Goal: Task Accomplishment & Management: Manage account settings

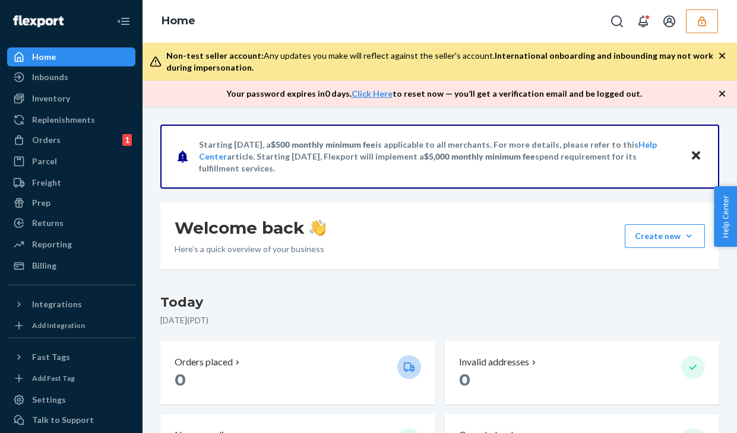
click at [534, 10] on div "Home" at bounding box center [439, 21] width 594 height 43
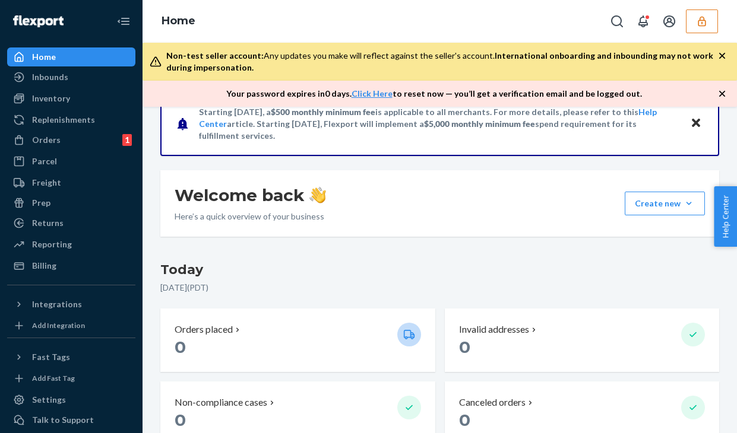
scroll to position [33, 0]
click at [55, 127] on div "Replenishments" at bounding box center [71, 120] width 126 height 17
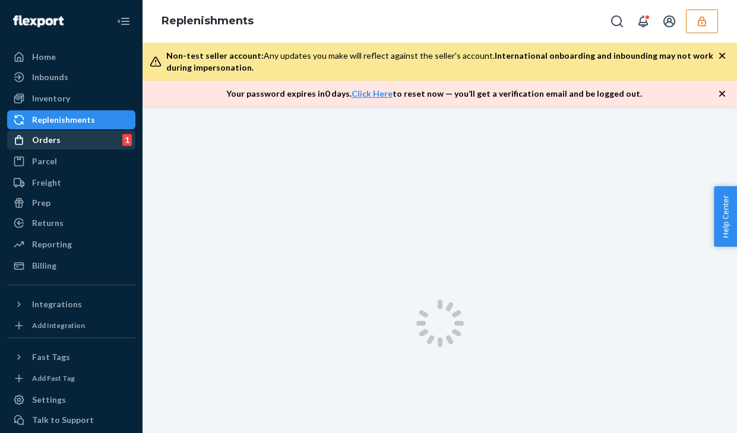
click at [51, 140] on div "Orders" at bounding box center [46, 140] width 28 height 12
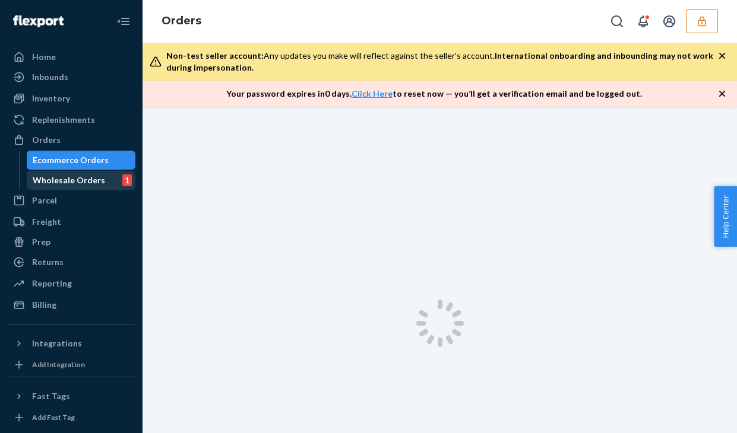
click at [63, 173] on div "Wholesale Orders 1" at bounding box center [81, 180] width 107 height 17
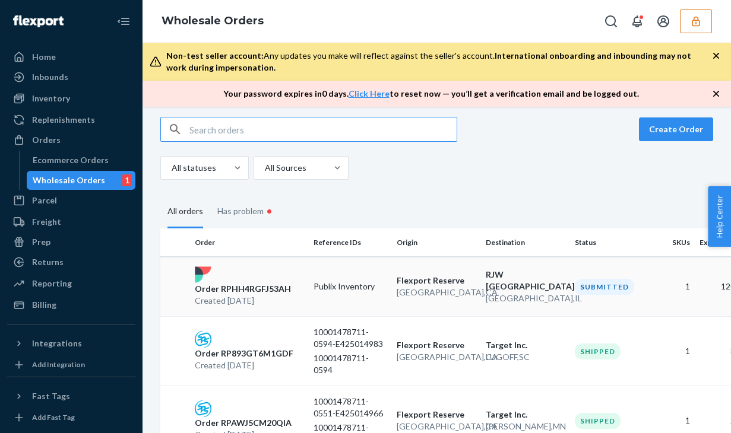
scroll to position [11, 0]
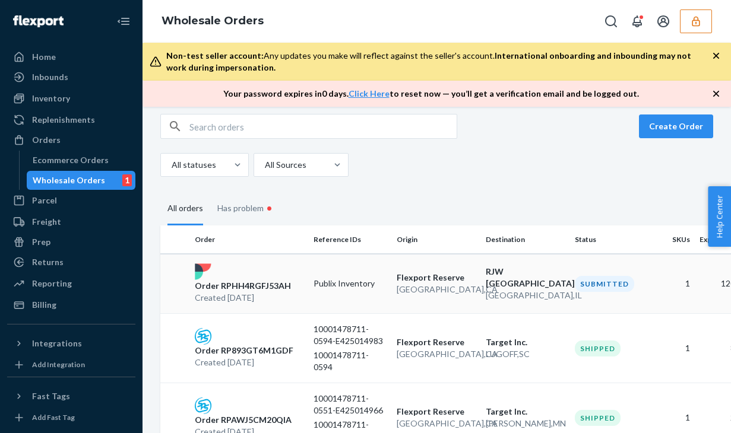
click at [332, 284] on p "Publix Inventory" at bounding box center [350, 284] width 74 height 12
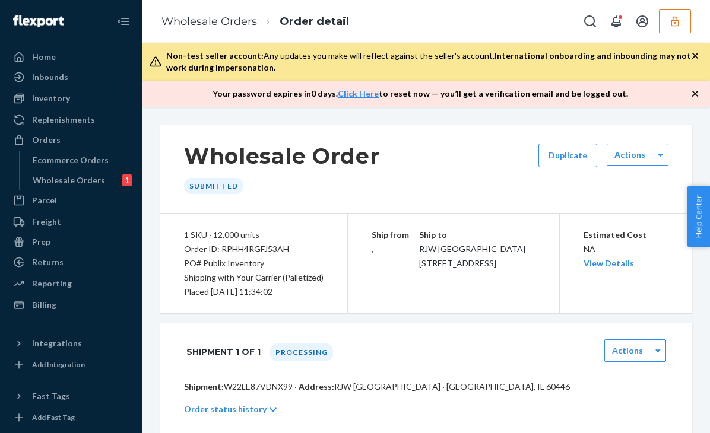
click at [269, 249] on div "Order ID: RPHH4RGFJ53AH" at bounding box center [254, 249] width 140 height 14
copy div "RPHH4RGFJ53AH"
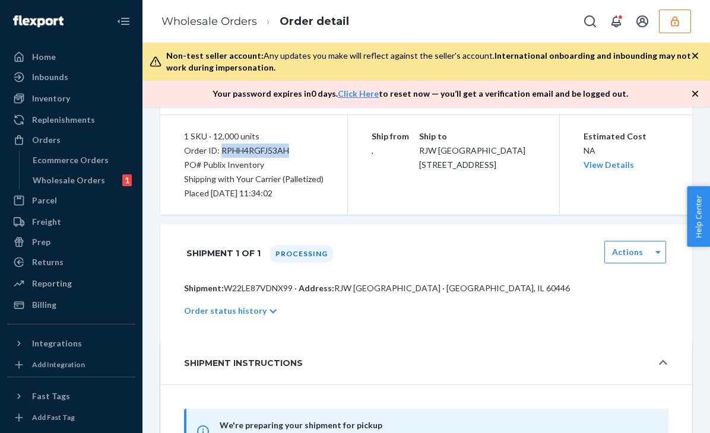
scroll to position [91, 0]
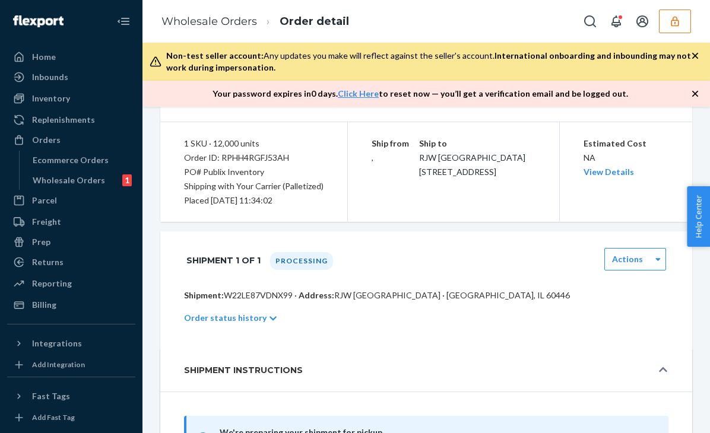
click at [375, 157] on div "Ship from ," at bounding box center [395, 151] width 47 height 28
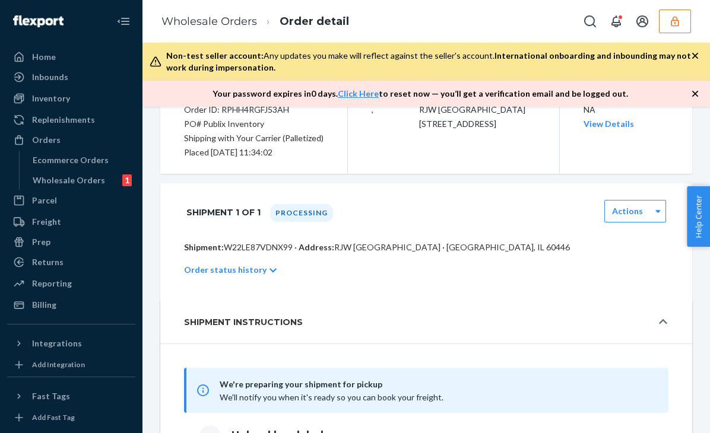
scroll to position [142, 0]
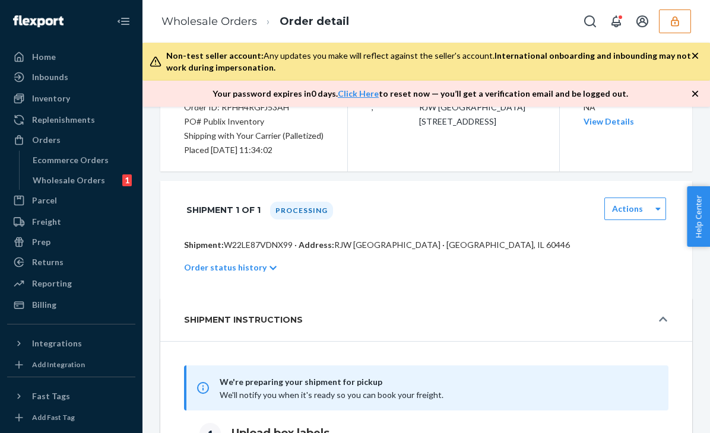
click at [257, 240] on p "Shipment: W22LE87VDNX99 · Address: RJW [GEOGRAPHIC_DATA] · [GEOGRAPHIC_DATA], I…" at bounding box center [426, 245] width 484 height 12
copy p "W22LE87VDNX99"
click at [199, 248] on span "Shipment:" at bounding box center [204, 245] width 40 height 10
drag, startPoint x: 199, startPoint y: 248, endPoint x: 277, endPoint y: 248, distance: 77.8
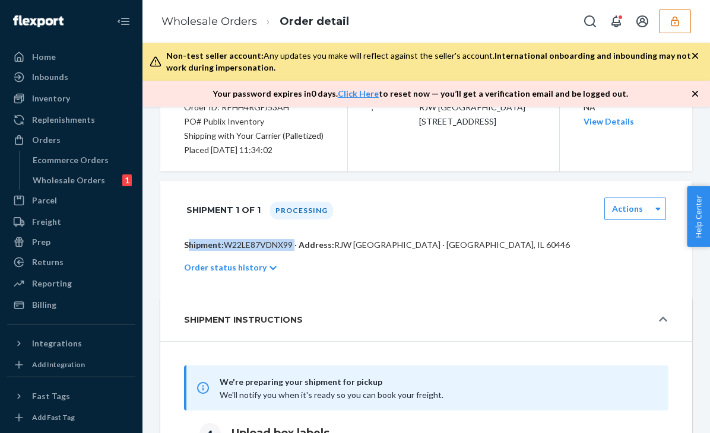
click at [277, 248] on p "Shipment: W22LE87VDNX99 · Address: RJW [GEOGRAPHIC_DATA] · [GEOGRAPHIC_DATA], I…" at bounding box center [426, 245] width 484 height 12
copy p "Shipment: W22LE87VDNX99"
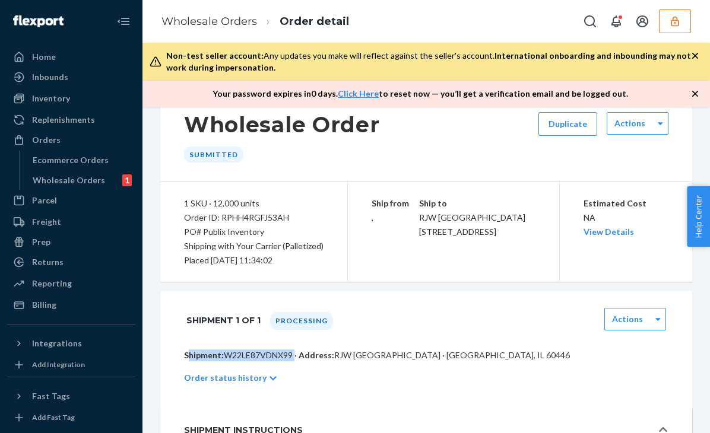
scroll to position [0, 0]
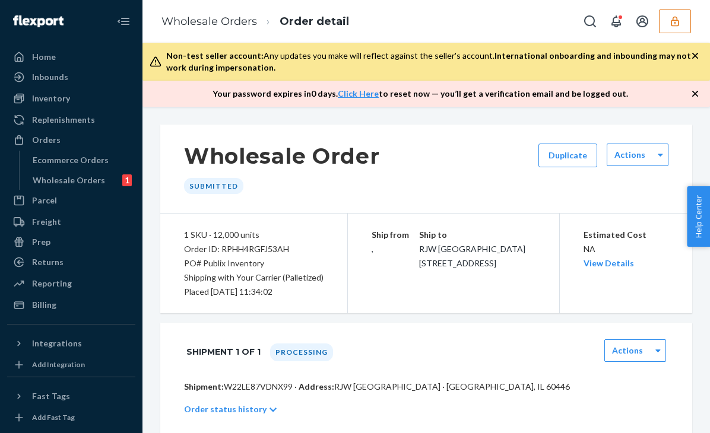
click at [267, 251] on div "Order ID: RPHH4RGFJ53AH" at bounding box center [254, 249] width 140 height 14
click at [183, 251] on div "1 SKU · 12,000 units Order ID: RPHH4RGFJ53AH PO# Publix Inventory Shipping with…" at bounding box center [254, 264] width 188 height 100
click at [192, 251] on div "Order ID: RPHH4RGFJ53AH" at bounding box center [254, 249] width 140 height 14
drag, startPoint x: 192, startPoint y: 251, endPoint x: 214, endPoint y: 251, distance: 22.6
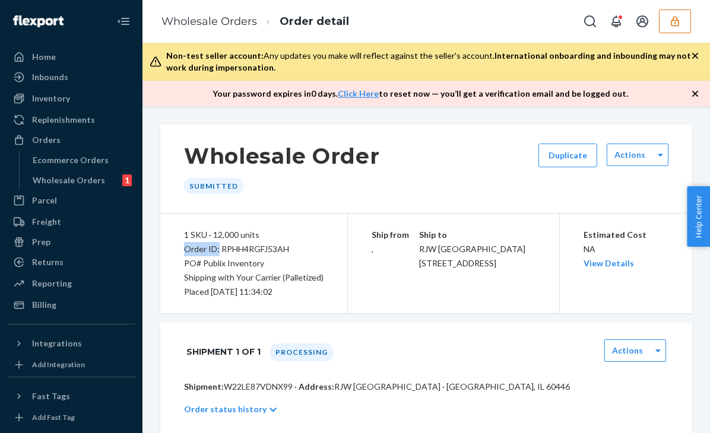
click at [214, 251] on div "Order ID: RPHH4RGFJ53AH" at bounding box center [254, 249] width 140 height 14
copy div "Order ID:"
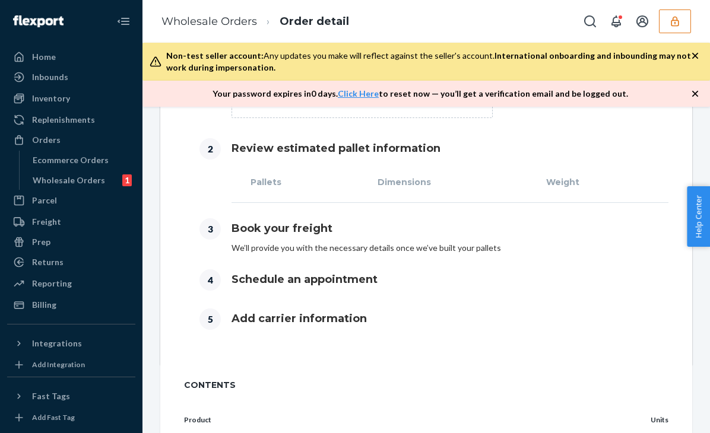
scroll to position [652, 0]
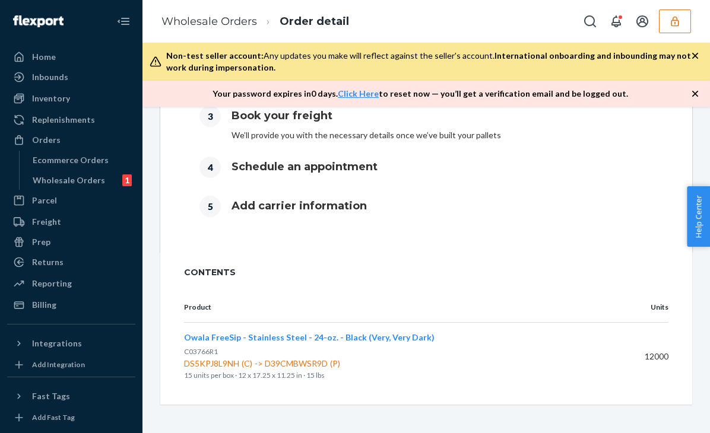
click at [197, 353] on span "C03766R1" at bounding box center [201, 351] width 34 height 9
copy span "C03766R1"
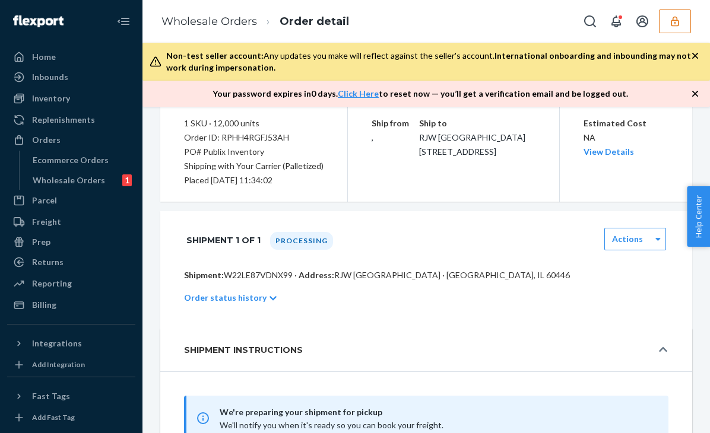
scroll to position [0, 0]
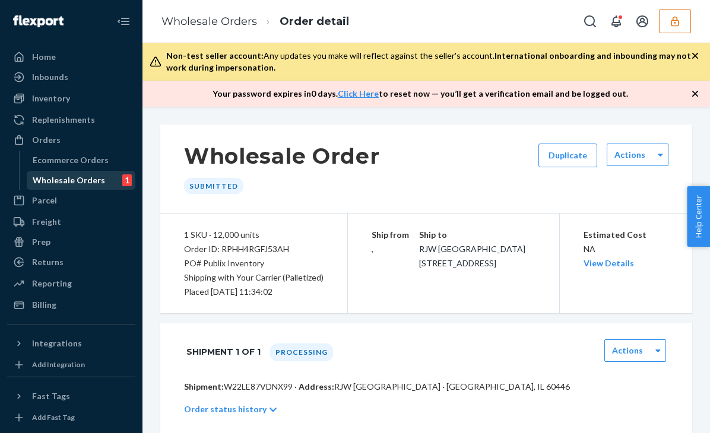
click at [102, 188] on div "Wholesale Orders 1" at bounding box center [81, 180] width 107 height 17
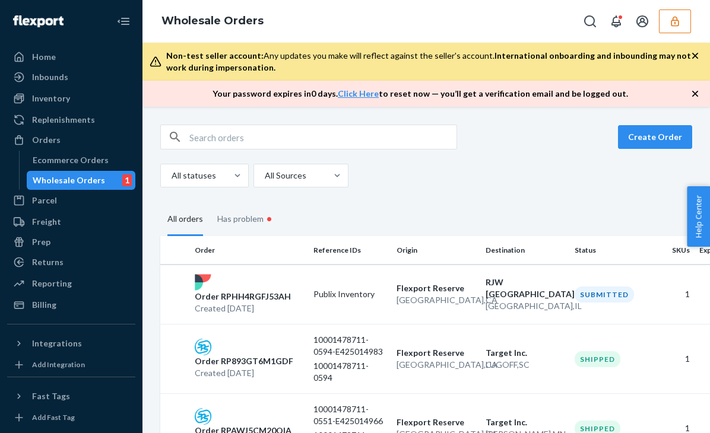
click at [673, 20] on icon "button" at bounding box center [675, 21] width 8 height 10
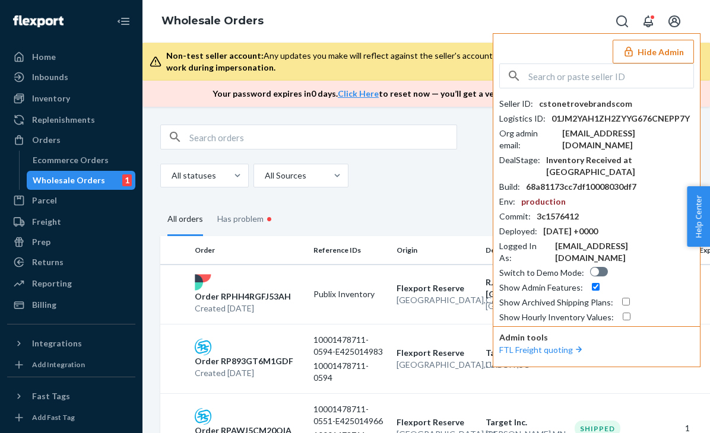
click at [610, 62] on div "Hide Admin Seller ID : cstonetrovebrandscom Logistics ID : 01JM2YAH1ZH2ZYYG676C…" at bounding box center [597, 200] width 208 height 334
click at [601, 94] on div "Seller ID : cstonetrovebrandscom Logistics ID : 01JM2YAH1ZH2ZYYG676CNEPP7Y Org …" at bounding box center [596, 194] width 195 height 260
click at [601, 84] on input "text" at bounding box center [610, 76] width 165 height 24
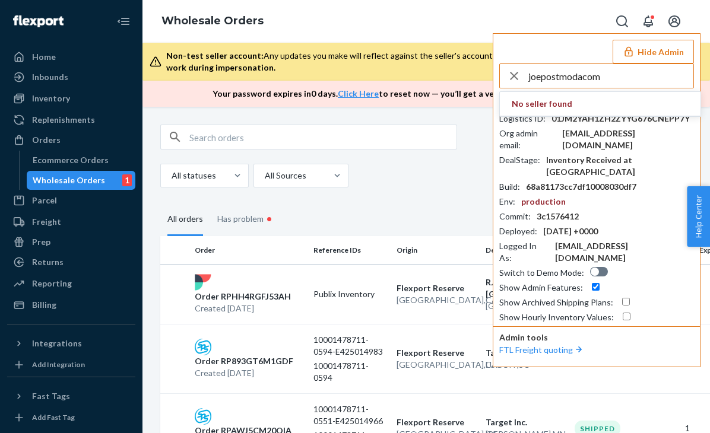
click at [620, 85] on input "joepostmodacom" at bounding box center [610, 76] width 165 height 24
type input "joepostmodacom"
click at [584, 58] on div "Hide Admin joepostmodacom No seller found Seller ID : cstonetrovebrandscom Logi…" at bounding box center [597, 200] width 208 height 334
click at [611, 81] on input "joepostmodacom" at bounding box center [610, 76] width 165 height 24
click at [554, 52] on div "Hide Admin joepostmodacom No seller found Seller ID : cstonetrovebrandscom Logi…" at bounding box center [597, 200] width 208 height 334
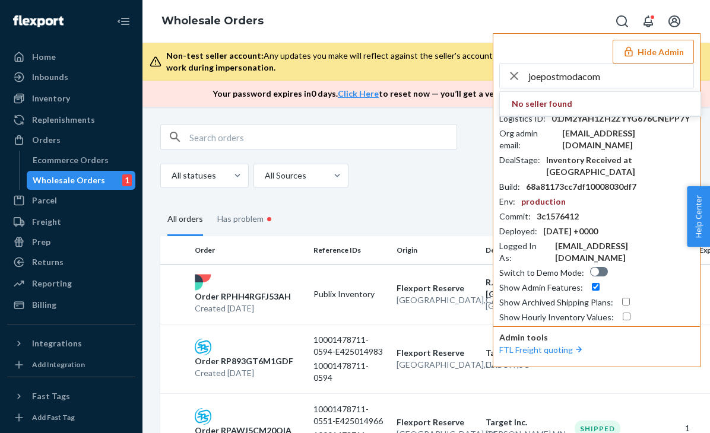
click at [600, 83] on input "joepostmodacom" at bounding box center [610, 76] width 165 height 24
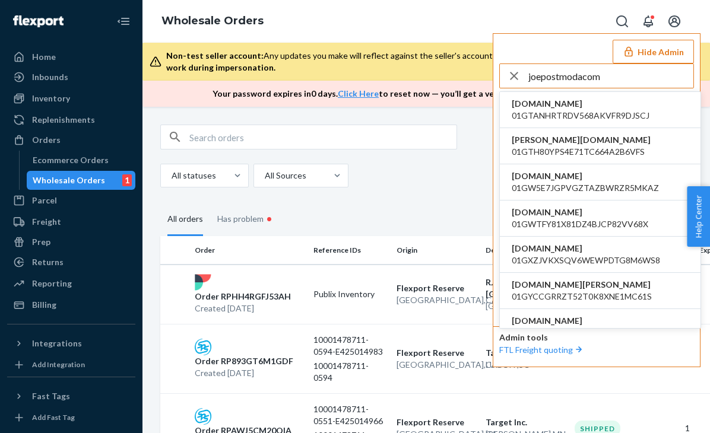
click at [614, 74] on input "joepostmodacom" at bounding box center [610, 76] width 165 height 24
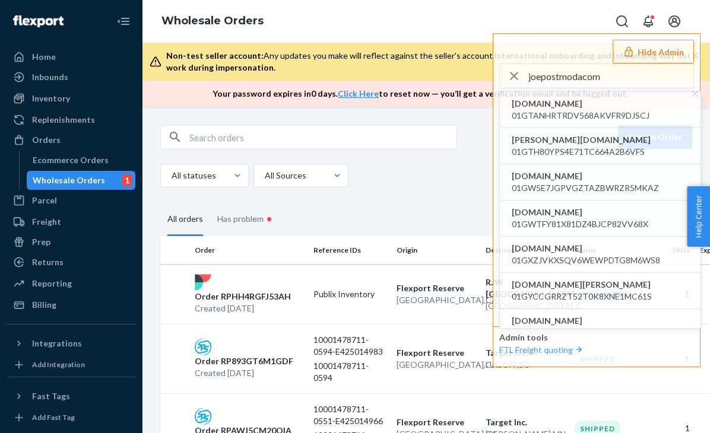
click at [525, 17] on div "Wholesale Orders Hide Admin joepostmodacom [DOMAIN_NAME] 01GTANHRTRDV568AKVFR9D…" at bounding box center [426, 21] width 568 height 43
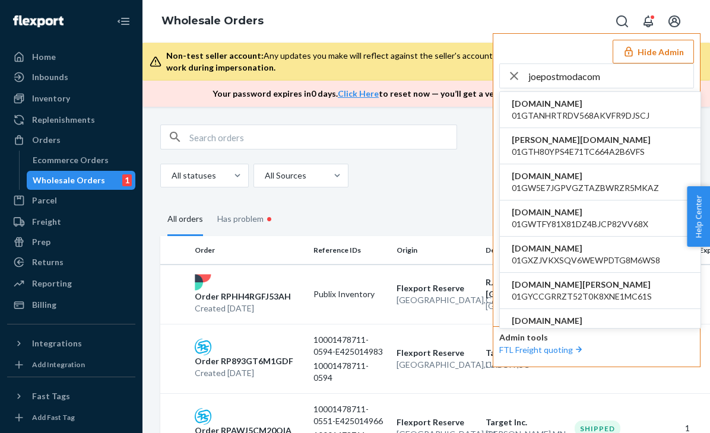
click at [567, 70] on input "joepostmodacom" at bounding box center [610, 76] width 165 height 24
click at [597, 77] on input "joepostmodacom" at bounding box center [610, 76] width 165 height 24
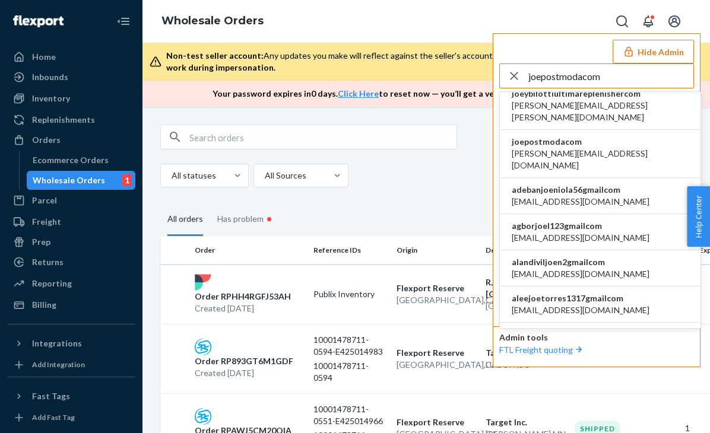
scroll to position [483, 0]
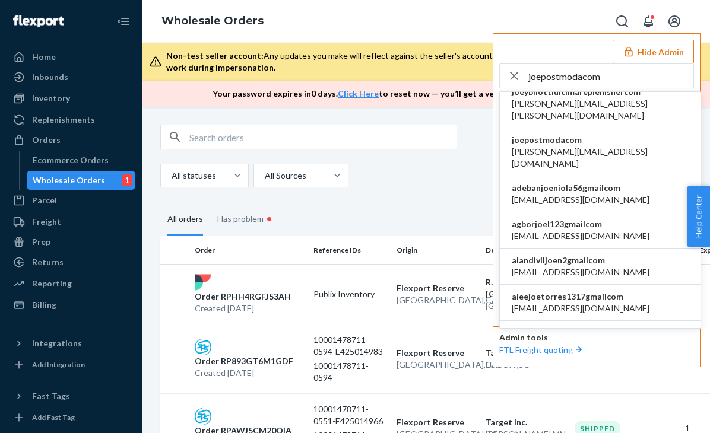
click at [575, 134] on span "joepostmodacom" at bounding box center [600, 140] width 177 height 12
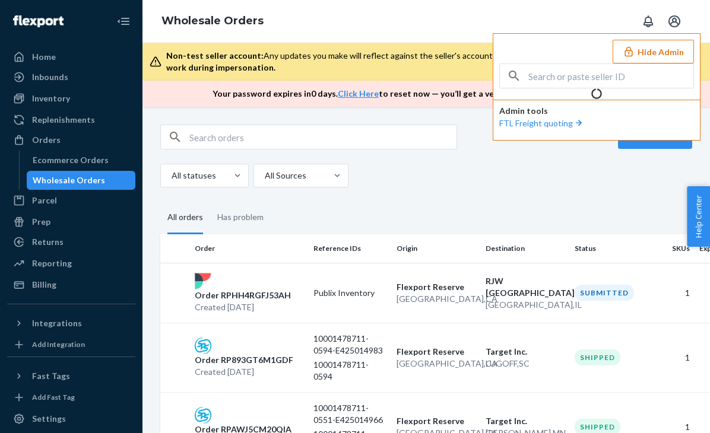
click at [430, 5] on div "Wholesale Orders Hide Admin Admin tools FTL Freight quoting" at bounding box center [426, 21] width 568 height 43
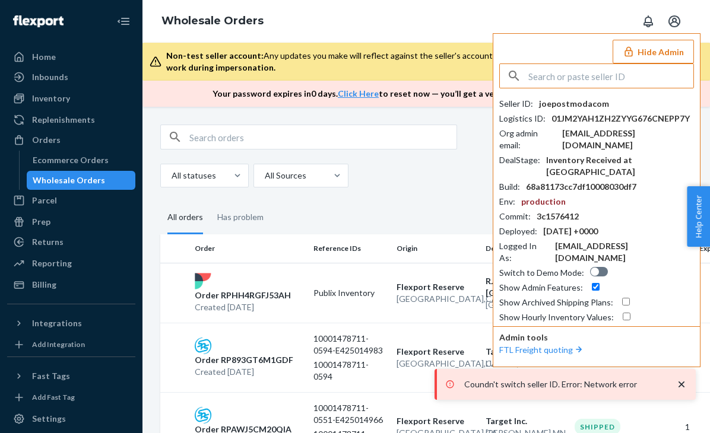
click at [578, 75] on input "text" at bounding box center [610, 76] width 165 height 24
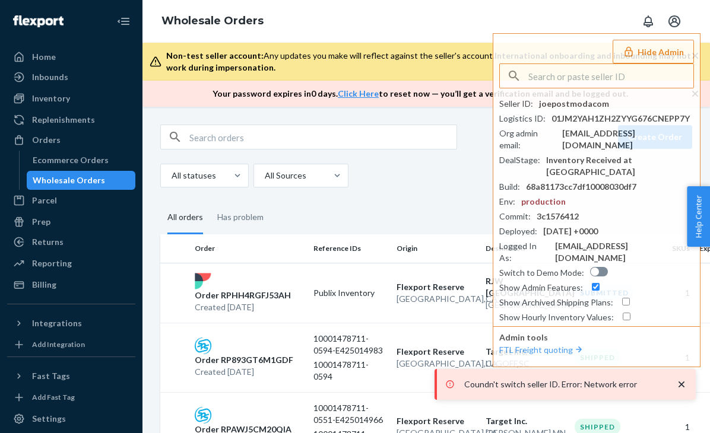
click at [532, 18] on div "Wholesale Orders Hide Admin Seller ID : joepostmodacom Logistics ID : 01JM2YAH1…" at bounding box center [426, 21] width 568 height 43
click at [432, 17] on div "Wholesale Orders Hide Admin Seller ID : joepostmodacom Logistics ID : 01JM2YAH1…" at bounding box center [426, 21] width 568 height 43
click at [673, 50] on button "Hide Admin" at bounding box center [653, 52] width 81 height 24
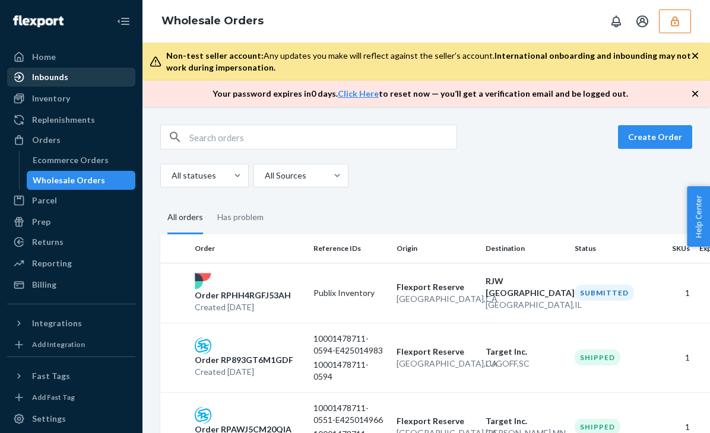
click at [50, 77] on div "Inbounds" at bounding box center [50, 77] width 36 height 12
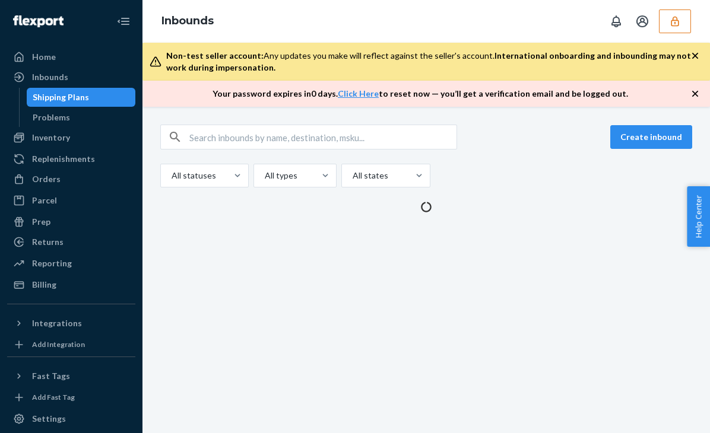
click at [376, 23] on div "Inbounds" at bounding box center [426, 21] width 568 height 43
